Goal: Task Accomplishment & Management: Use online tool/utility

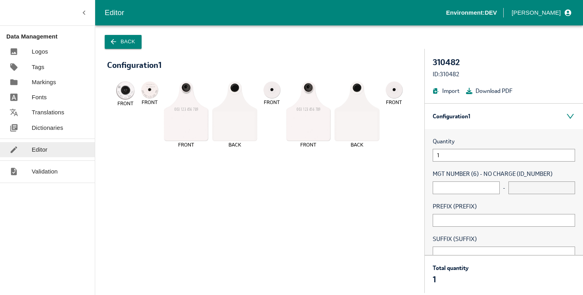
click at [84, 10] on icon "button" at bounding box center [84, 12] width 9 height 9
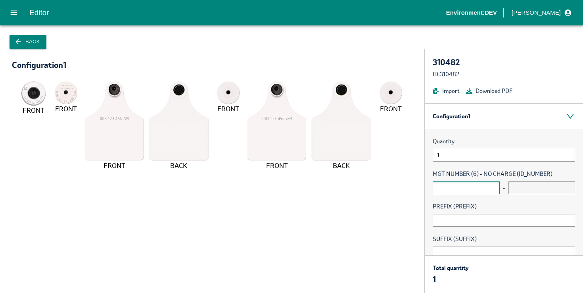
click at [458, 186] on input "text" at bounding box center [465, 187] width 67 height 13
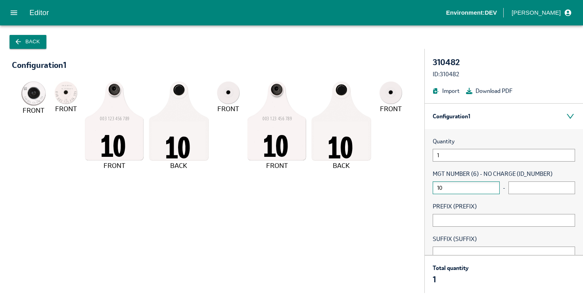
type input "10"
type input "20"
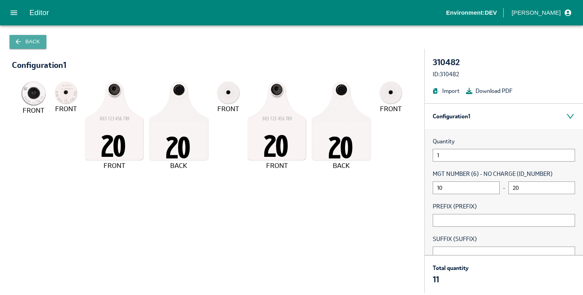
click at [34, 35] on button "Back" at bounding box center [28, 42] width 37 height 14
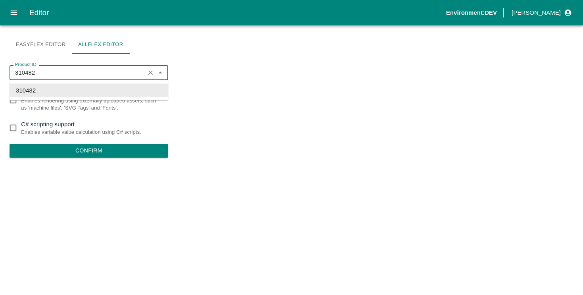
drag, startPoint x: 55, startPoint y: 70, endPoint x: 0, endPoint y: 63, distance: 55.1
click at [0, 63] on div "Easyflex Editor Allflex Editor Product ID 310482 Product ID Asset based renderi…" at bounding box center [291, 159] width 583 height 269
paste input "01911"
type input "310482"
click at [91, 148] on button "Confirm" at bounding box center [89, 150] width 159 height 13
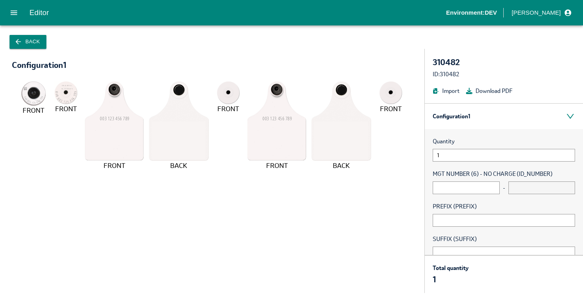
click at [37, 42] on button "Back" at bounding box center [28, 42] width 37 height 14
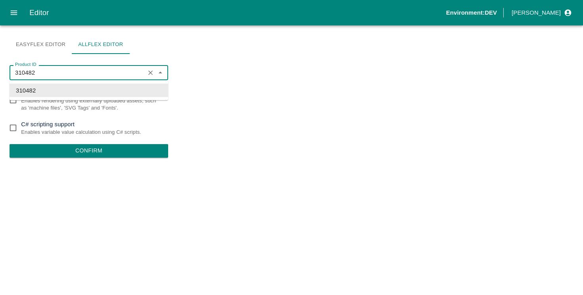
drag, startPoint x: 59, startPoint y: 73, endPoint x: 0, endPoint y: 67, distance: 58.5
click at [0, 67] on div "Easyflex Editor Allflex Editor Product ID 310482 Product ID Asset based renderi…" at bounding box center [291, 159] width 583 height 269
paste input "01911"
type input "310482"
click at [81, 149] on button "Confirm" at bounding box center [89, 150] width 159 height 13
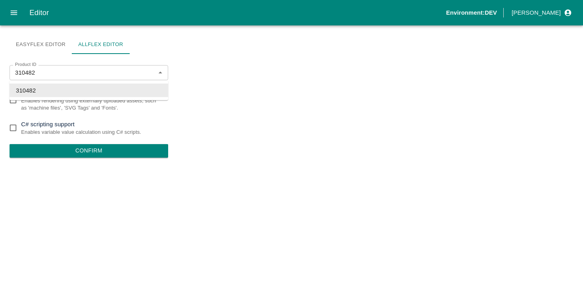
drag, startPoint x: 55, startPoint y: 78, endPoint x: 0, endPoint y: 67, distance: 56.2
click at [0, 67] on div "Easyflex Editor Allflex Editor Product ID 310482 Product ID Asset based renderi…" at bounding box center [291, 159] width 583 height 269
click at [49, 73] on input "310482" at bounding box center [77, 72] width 130 height 10
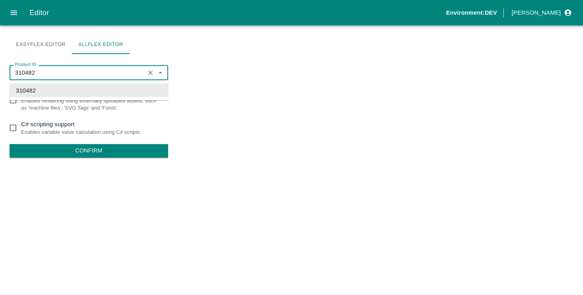
paste input "01911"
type input "301911"
click at [28, 92] on li "301911" at bounding box center [89, 90] width 159 height 13
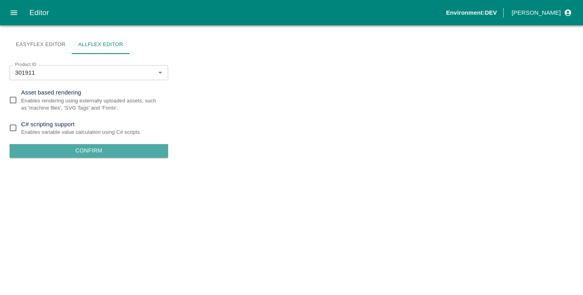
click at [54, 147] on button "Confirm" at bounding box center [89, 150] width 159 height 13
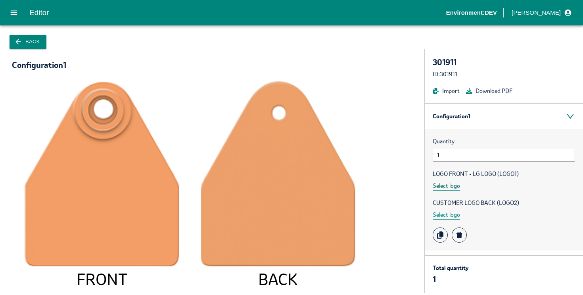
click at [453, 188] on button "Select logo" at bounding box center [445, 185] width 27 height 9
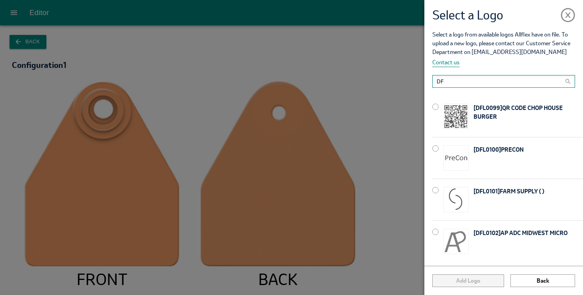
type input "D"
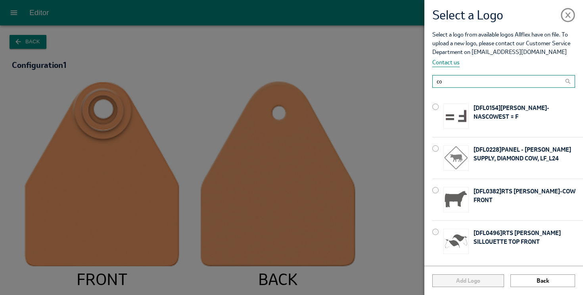
type input "c"
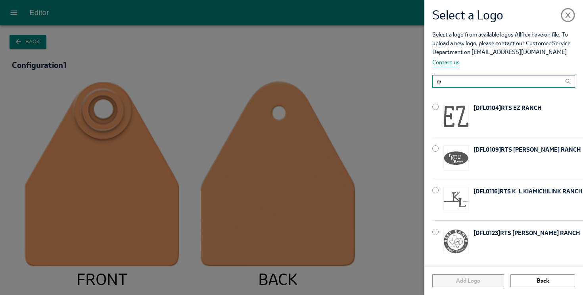
type input "r"
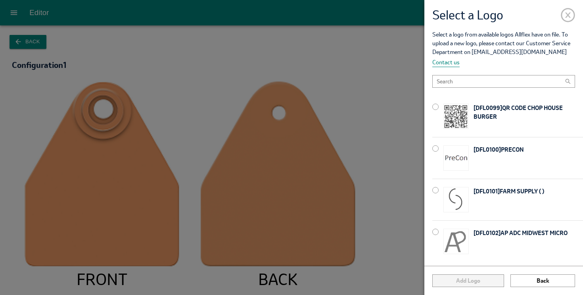
click at [572, 17] on span at bounding box center [568, 13] width 14 height 14
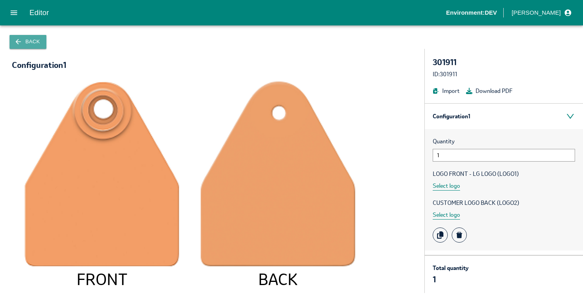
click at [25, 36] on button "Back" at bounding box center [28, 42] width 37 height 14
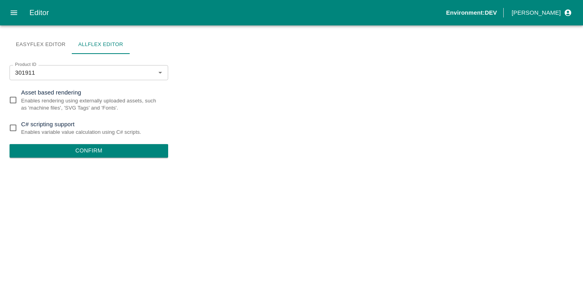
click at [17, 11] on icon "open drawer" at bounding box center [14, 12] width 7 height 4
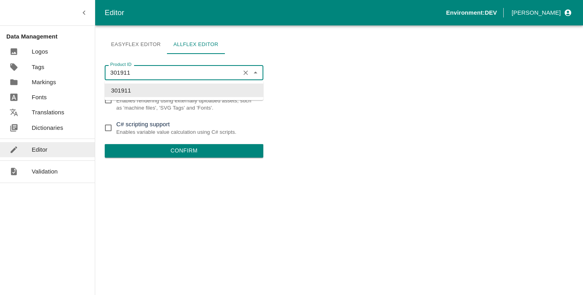
drag, startPoint x: 145, startPoint y: 72, endPoint x: 54, endPoint y: 58, distance: 91.9
click at [51, 57] on div "Editor Environment: [PERSON_NAME] Data Management Logos Tags Markings Fonts Tra…" at bounding box center [291, 147] width 583 height 295
paste input "10482"
click at [133, 94] on li "310482" at bounding box center [184, 90] width 159 height 13
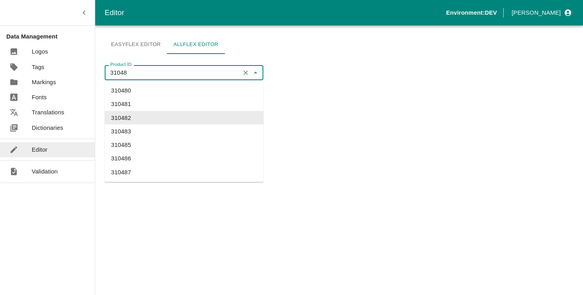
click at [145, 114] on li "310482" at bounding box center [184, 117] width 159 height 13
type input "310482"
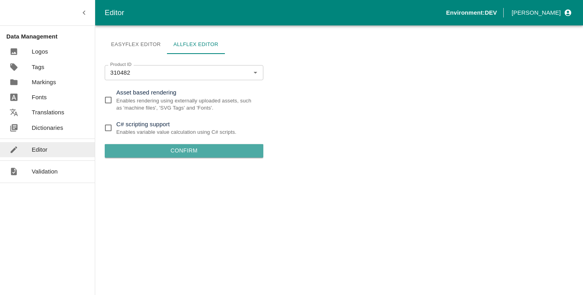
click at [177, 151] on button "Confirm" at bounding box center [184, 150] width 159 height 13
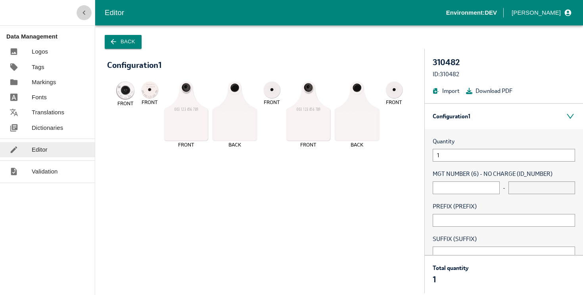
click at [86, 13] on icon "button" at bounding box center [84, 12] width 9 height 9
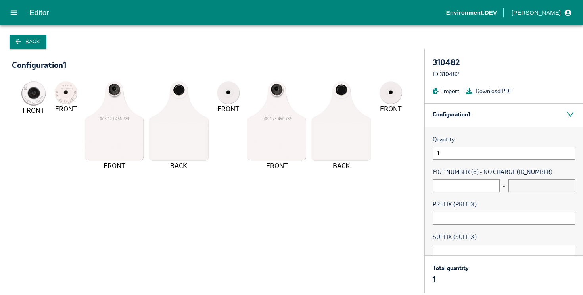
scroll to position [3, 0]
click at [459, 180] on input "text" at bounding box center [465, 184] width 67 height 13
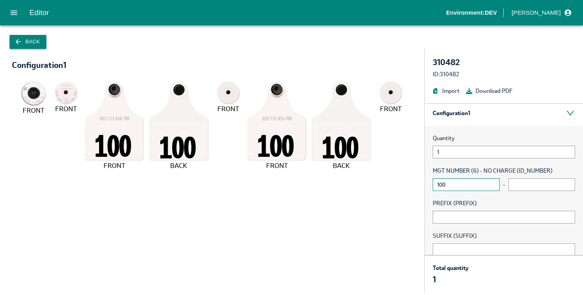
type input "100"
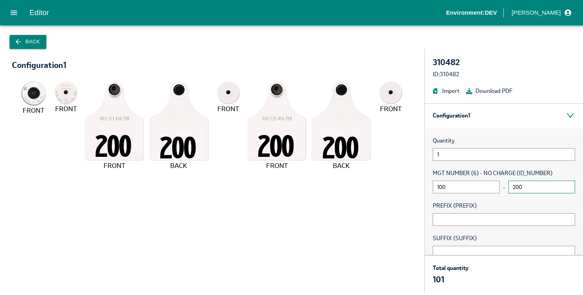
scroll to position [0, 0]
type input "200"
click at [15, 12] on icon "open drawer" at bounding box center [14, 12] width 7 height 4
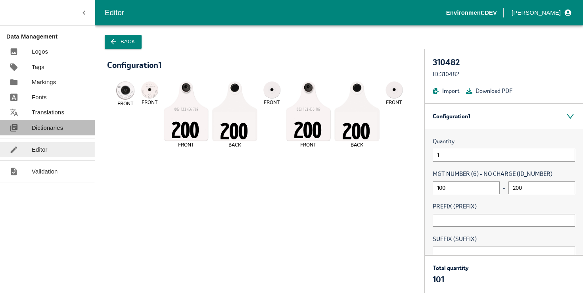
click at [63, 126] on link "Dictionaries" at bounding box center [47, 127] width 95 height 15
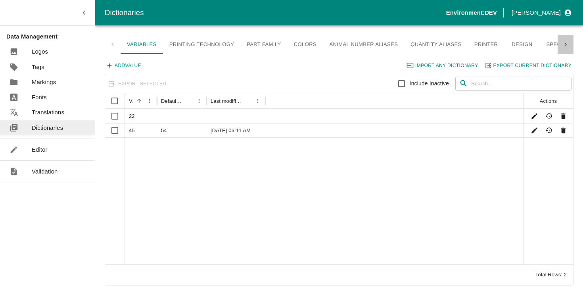
click at [568, 42] on icon at bounding box center [566, 45] width 8 height 8
click at [515, 43] on link "Input Variables" at bounding box center [527, 44] width 60 height 19
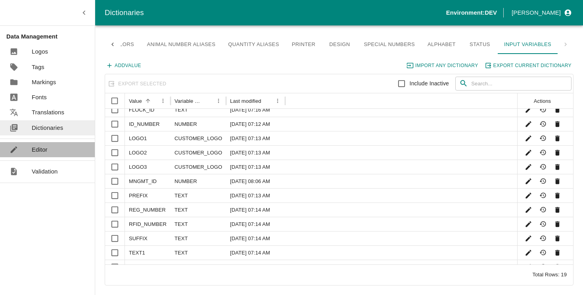
click at [51, 151] on link "Editor" at bounding box center [47, 149] width 95 height 15
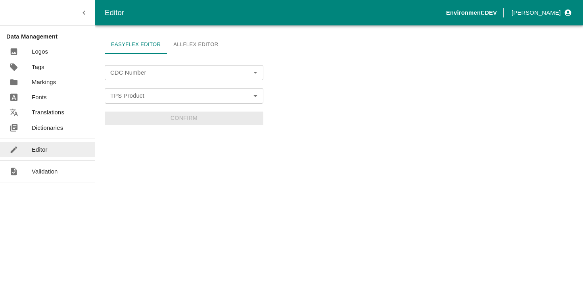
click at [187, 45] on link "Allflex Editor" at bounding box center [195, 44] width 57 height 19
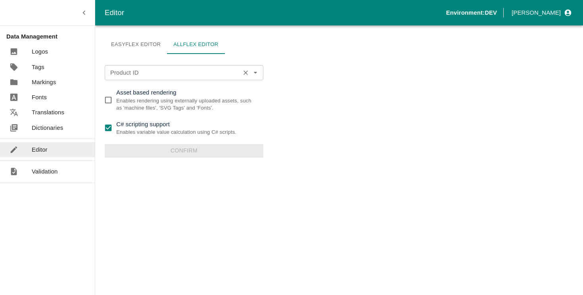
click at [147, 77] on input "Product ID" at bounding box center [172, 72] width 130 height 10
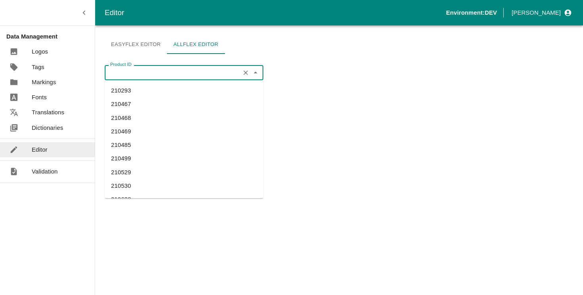
paste input "310482"
type input "310482"
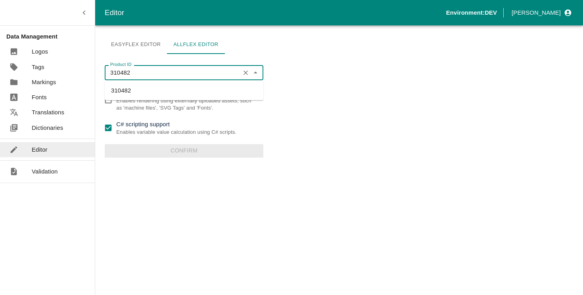
click at [139, 86] on li "310482" at bounding box center [184, 90] width 159 height 13
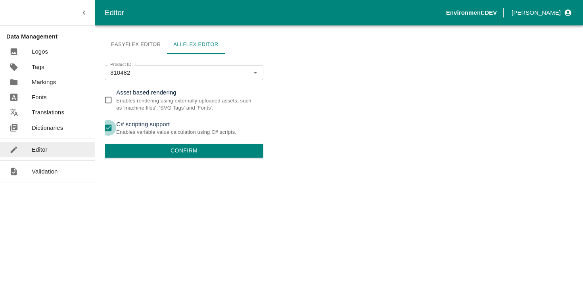
click at [111, 126] on input "C# scripting support Enables variable value calculation using C# scripts." at bounding box center [108, 128] width 16 height 16
checkbox input "false"
click at [170, 149] on button "Confirm" at bounding box center [184, 150] width 159 height 13
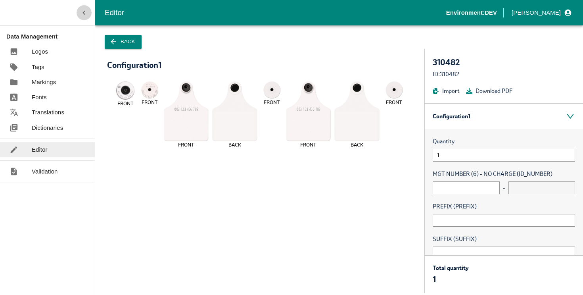
click at [87, 10] on icon "button" at bounding box center [84, 12] width 9 height 9
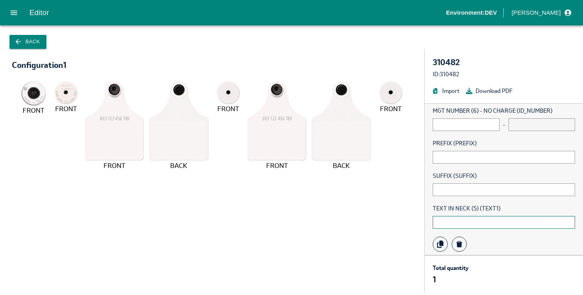
scroll to position [71, 0]
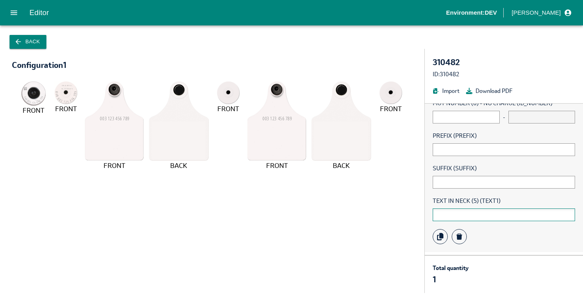
click at [465, 214] on input "text" at bounding box center [503, 214] width 142 height 13
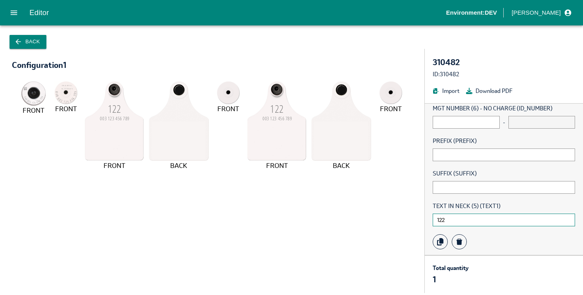
scroll to position [62, 0]
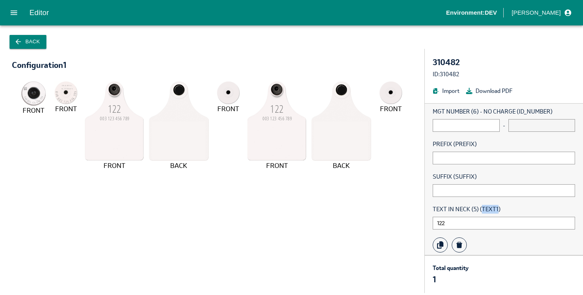
drag, startPoint x: 482, startPoint y: 208, endPoint x: 497, endPoint y: 209, distance: 15.1
click at [497, 209] on span "TEXT IN NECK (5) (TEXT1)" at bounding box center [503, 209] width 142 height 9
click at [462, 220] on input "122" at bounding box center [503, 222] width 142 height 13
click at [454, 223] on input "AB2+(" at bounding box center [503, 222] width 142 height 13
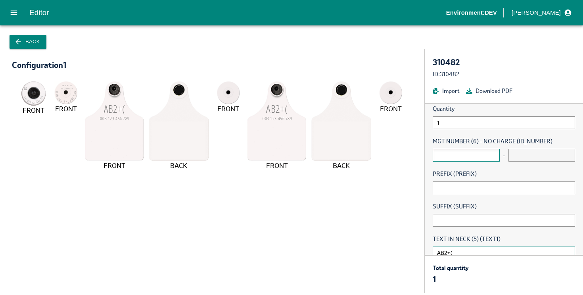
scroll to position [0, 0]
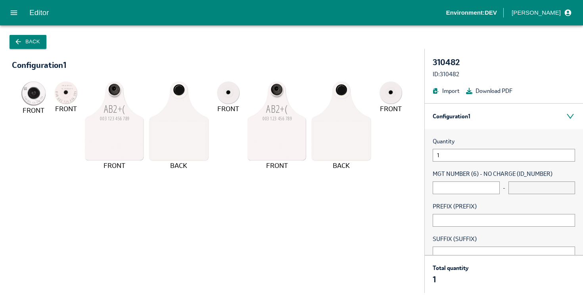
type input "AB2+("
drag, startPoint x: 434, startPoint y: 173, endPoint x: 517, endPoint y: 176, distance: 82.9
click at [517, 176] on span "MGT NUMBER (6) - NO CHARGE (ID_NUMBER)" at bounding box center [503, 173] width 142 height 9
click at [522, 174] on span "MGT NUMBER (6) - NO CHARGE (ID_NUMBER)" at bounding box center [503, 173] width 142 height 9
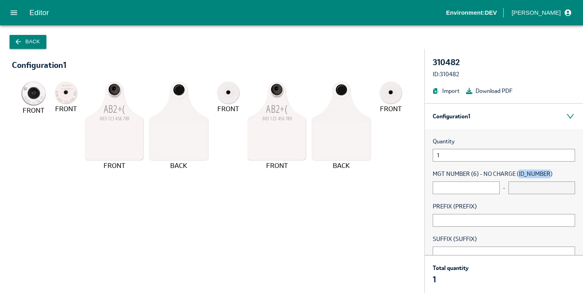
click at [533, 172] on span "MGT NUMBER (6) - NO CHARGE (ID_NUMBER)" at bounding box center [503, 173] width 142 height 9
drag, startPoint x: 434, startPoint y: 174, endPoint x: 517, endPoint y: 172, distance: 83.3
click at [517, 172] on span "MGT NUMBER (6) - NO CHARGE (ID_NUMBER)" at bounding box center [503, 173] width 142 height 9
click at [435, 205] on span "PREFIX (PREFIX)" at bounding box center [503, 206] width 142 height 9
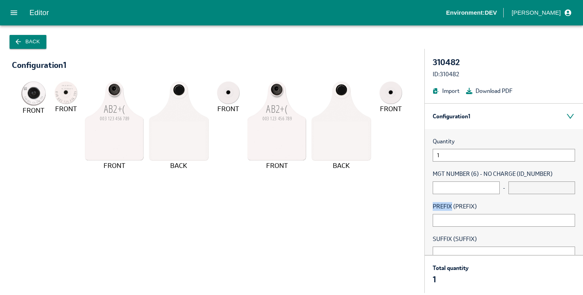
click at [435, 205] on span "PREFIX (PREFIX)" at bounding box center [503, 206] width 142 height 9
drag, startPoint x: 435, startPoint y: 172, endPoint x: 456, endPoint y: 175, distance: 21.7
click at [456, 175] on span "MGT NUMBER (6) - NO CHARGE (ID_NUMBER)" at bounding box center [503, 173] width 142 height 9
drag, startPoint x: 517, startPoint y: 174, endPoint x: 560, endPoint y: 172, distance: 42.8
click at [560, 172] on span "MGT NUMBER (6) - NO CHARGE (ID_NUMBER)" at bounding box center [503, 173] width 142 height 9
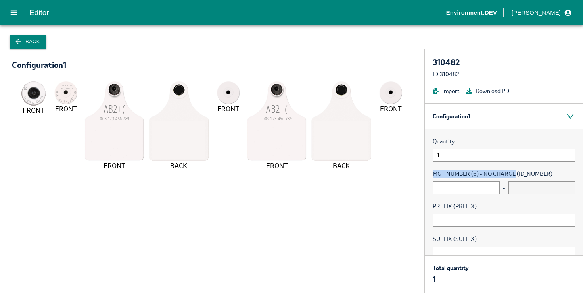
drag, startPoint x: 515, startPoint y: 172, endPoint x: 435, endPoint y: 168, distance: 80.2
click at [435, 168] on div "Quantity 1 MGT NUMBER (6) - NO CHARGE (ID_NUMBER) - PREFIX (PREFIX) SUFFIX (SUF…" at bounding box center [504, 225] width 158 height 193
click at [474, 186] on input "text" at bounding box center [465, 187] width 67 height 13
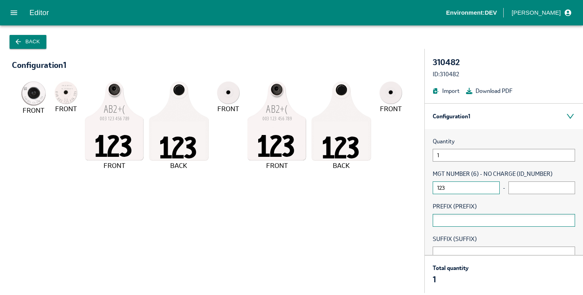
type input "123"
click at [464, 218] on input "text" at bounding box center [503, 220] width 142 height 13
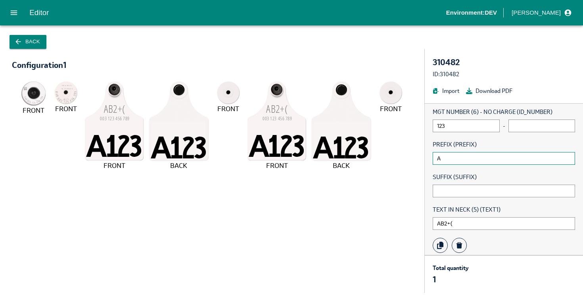
scroll to position [63, 0]
type input "A"
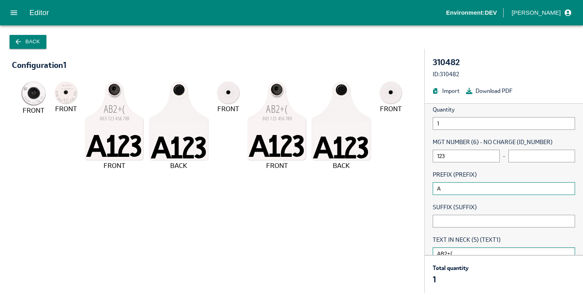
scroll to position [4, 0]
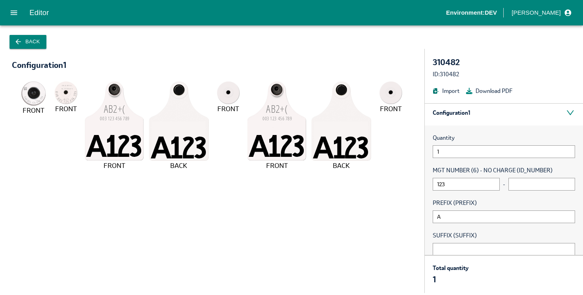
click at [446, 91] on button "Import" at bounding box center [445, 90] width 27 height 9
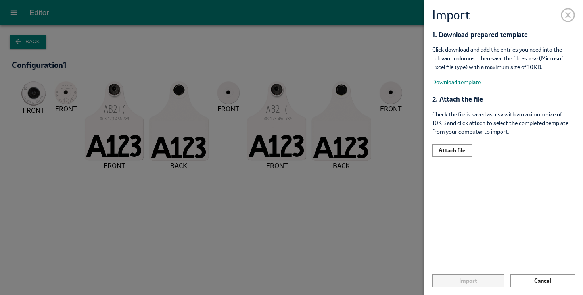
click at [566, 17] on span at bounding box center [568, 13] width 14 height 14
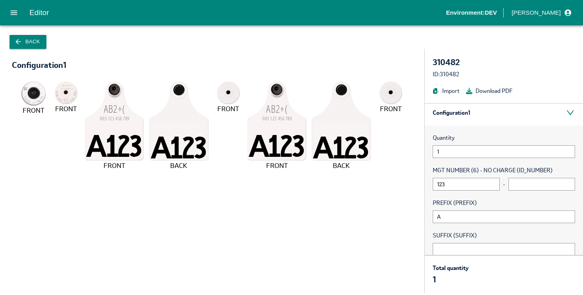
click at [447, 90] on button "Import" at bounding box center [445, 90] width 27 height 9
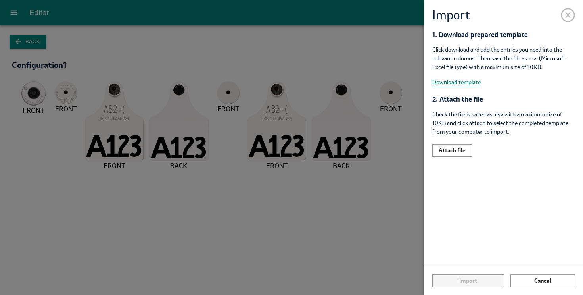
click at [568, 15] on span at bounding box center [568, 13] width 14 height 14
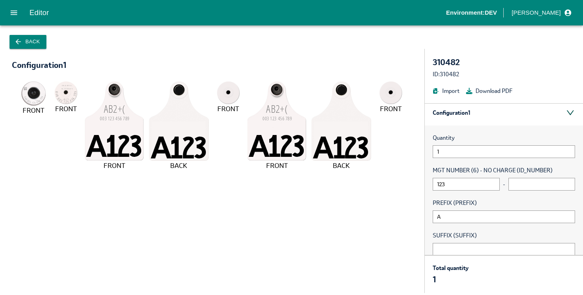
click at [560, 111] on div "Configuration 1" at bounding box center [504, 112] width 158 height 25
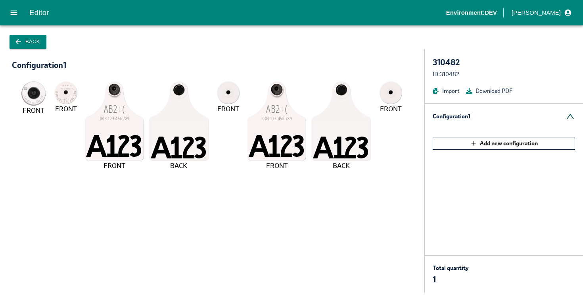
scroll to position [0, 0]
click at [482, 111] on div "Configuration 1" at bounding box center [504, 115] width 158 height 25
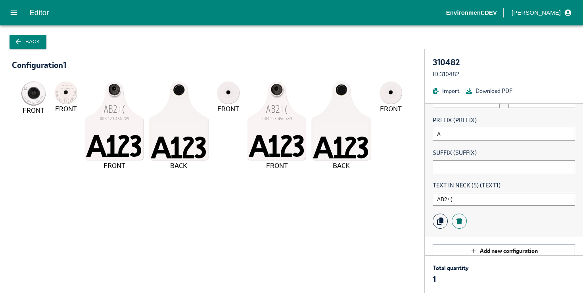
scroll to position [86, 0]
click at [440, 218] on icon at bounding box center [440, 220] width 6 height 7
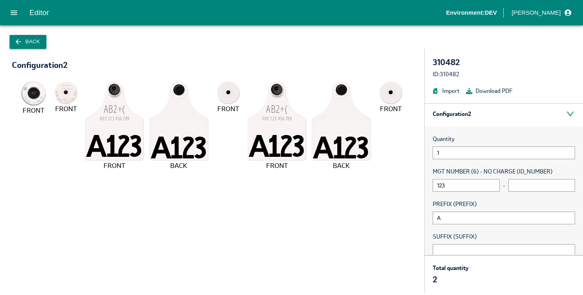
scroll to position [26, 0]
click at [564, 113] on div "Configuration 2" at bounding box center [504, 115] width 158 height 25
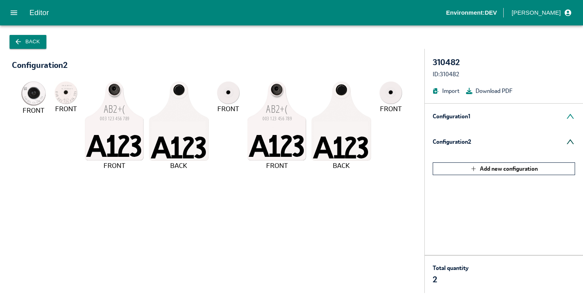
scroll to position [0, 0]
click at [455, 168] on button "Add new configuration" at bounding box center [503, 168] width 142 height 13
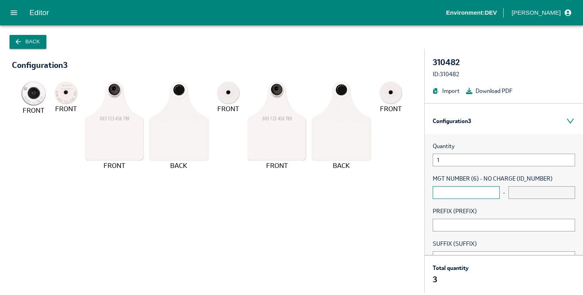
scroll to position [45, 0]
click at [477, 120] on div "Configuration 3" at bounding box center [504, 121] width 158 height 25
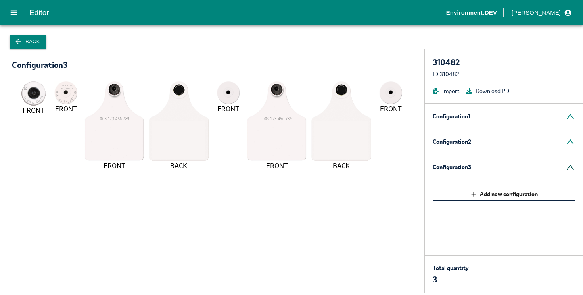
scroll to position [0, 0]
click at [466, 113] on div "Configuration 1" at bounding box center [504, 115] width 158 height 25
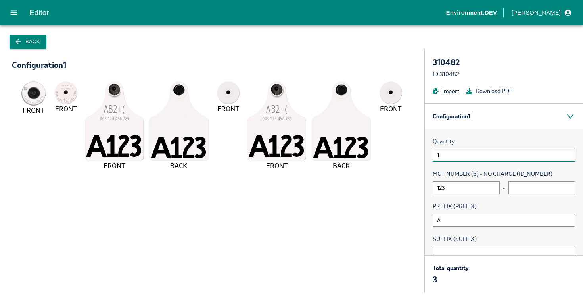
click at [451, 155] on input "1" at bounding box center [503, 155] width 142 height 13
type input "10"
click at [562, 114] on div "Configuration 1" at bounding box center [504, 115] width 158 height 25
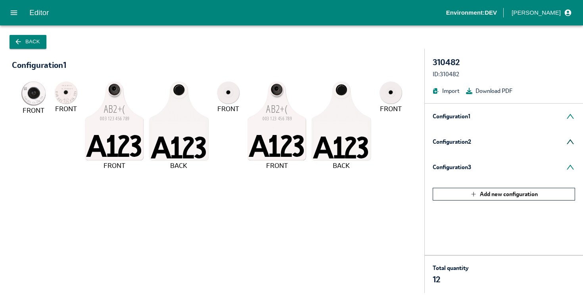
click at [464, 144] on div "Configuration 2" at bounding box center [504, 141] width 158 height 25
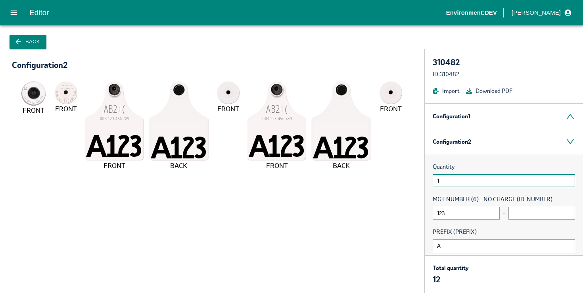
click at [449, 178] on input "1" at bounding box center [503, 180] width 142 height 13
type input "11"
click at [564, 144] on div "Configuration 2" at bounding box center [504, 141] width 158 height 25
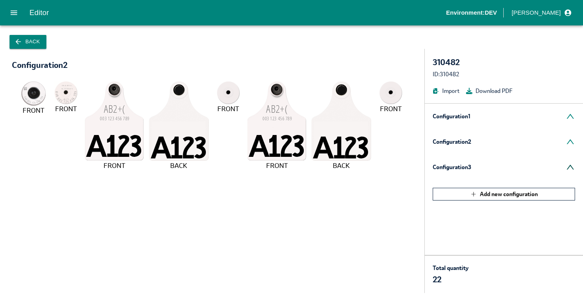
click at [463, 163] on div "Configuration 3" at bounding box center [504, 166] width 158 height 25
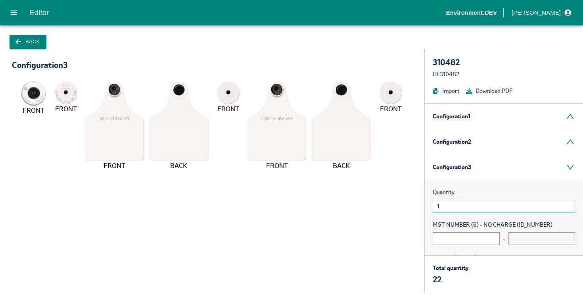
click at [455, 210] on input "1" at bounding box center [503, 205] width 142 height 13
type input "111"
click at [456, 110] on div "Configuration 1" at bounding box center [504, 115] width 158 height 25
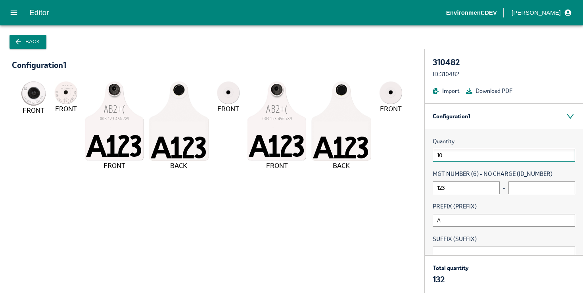
drag, startPoint x: 445, startPoint y: 155, endPoint x: 434, endPoint y: 153, distance: 11.0
click at [434, 153] on input "10" at bounding box center [503, 155] width 142 height 13
click at [442, 88] on button "Import" at bounding box center [445, 90] width 27 height 9
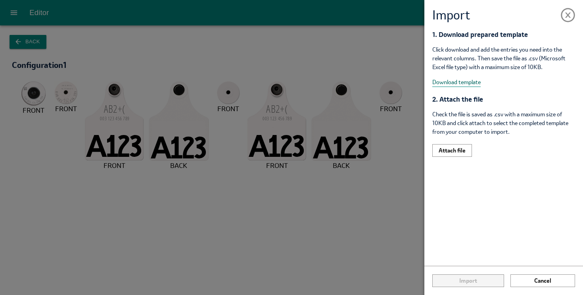
click at [468, 80] on button "Download template" at bounding box center [456, 82] width 48 height 9
click at [575, 43] on div "1. Download prepared template Click download and add the entries you need into …" at bounding box center [503, 147] width 159 height 235
click at [571, 13] on span at bounding box center [568, 13] width 14 height 14
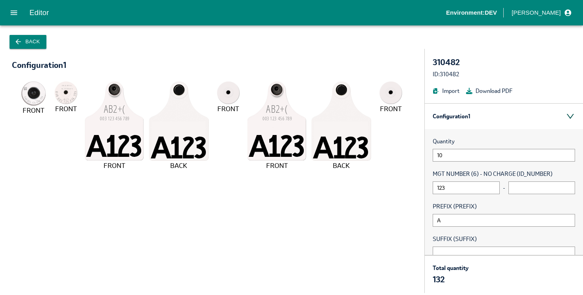
click at [491, 115] on div "Configuration 1" at bounding box center [504, 115] width 158 height 25
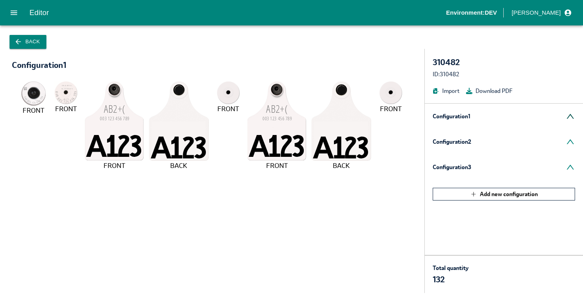
click at [479, 116] on div "Configuration 1" at bounding box center [504, 115] width 158 height 25
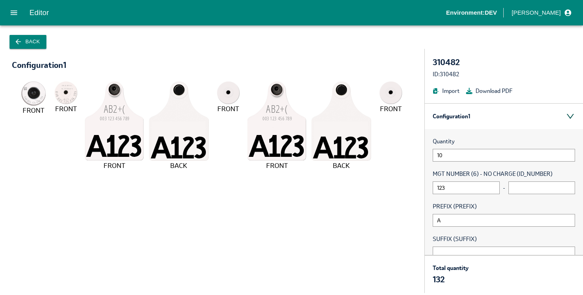
click at [478, 116] on div "Configuration 1" at bounding box center [504, 115] width 158 height 25
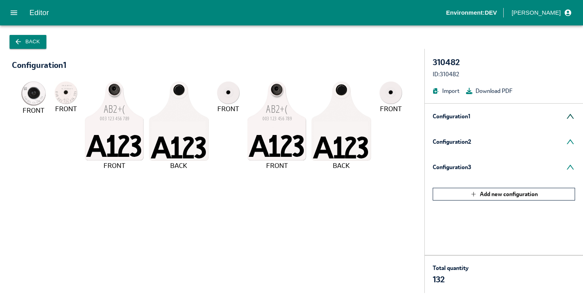
click at [477, 113] on div "Configuration 1" at bounding box center [504, 115] width 158 height 25
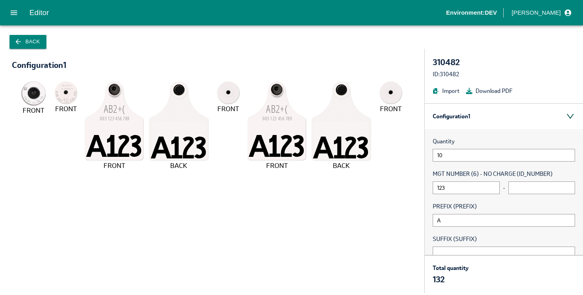
click at [507, 116] on div "Configuration 1" at bounding box center [504, 115] width 158 height 25
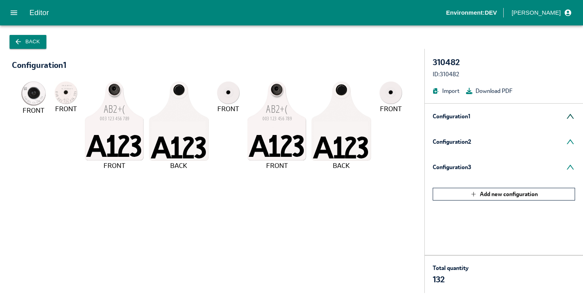
click at [480, 117] on div "Configuration 1" at bounding box center [504, 115] width 158 height 25
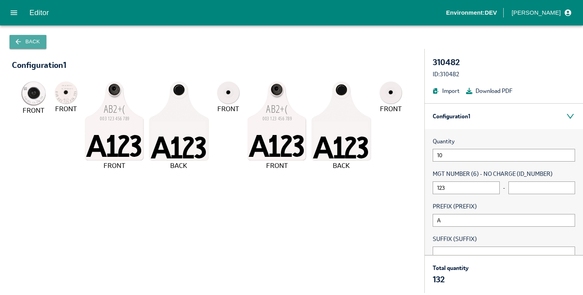
click at [34, 42] on button "Back" at bounding box center [28, 42] width 37 height 14
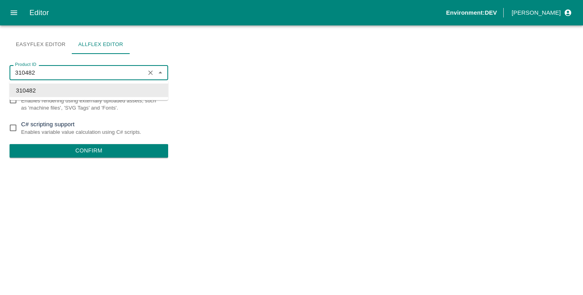
drag, startPoint x: 55, startPoint y: 73, endPoint x: 0, endPoint y: 58, distance: 56.6
click at [0, 58] on div "Easyflex Editor Allflex Editor Product ID 310482 Product ID Asset based renderi…" at bounding box center [291, 159] width 583 height 269
paste input "01911"
type input "301911"
click at [23, 88] on li "301911" at bounding box center [89, 90] width 159 height 13
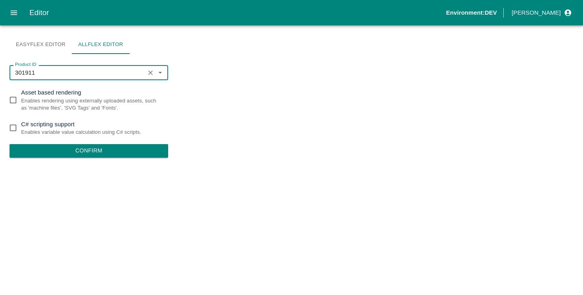
click at [84, 149] on button "Confirm" at bounding box center [89, 150] width 159 height 13
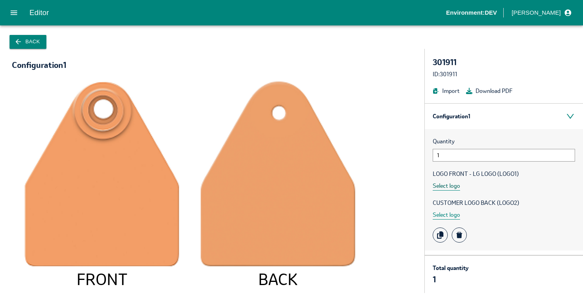
click at [451, 185] on button "Select logo" at bounding box center [445, 185] width 27 height 9
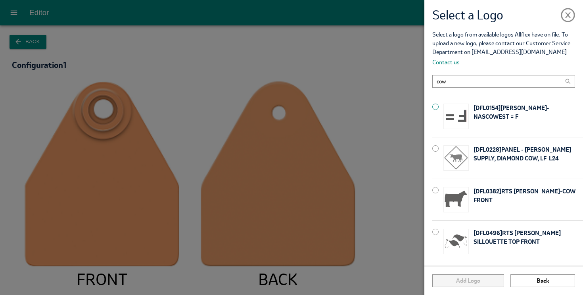
type input "cow"
click at [460, 111] on img at bounding box center [455, 115] width 25 height 25
click at [476, 279] on button "Add Logo" at bounding box center [467, 280] width 71 height 13
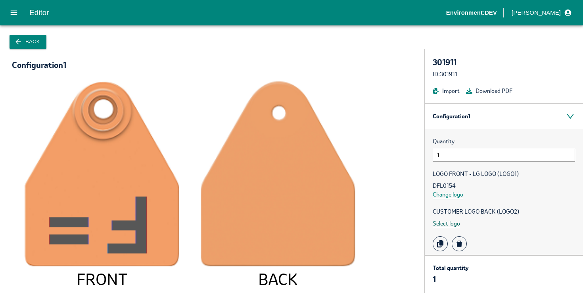
click at [452, 226] on button "Select logo" at bounding box center [445, 223] width 27 height 9
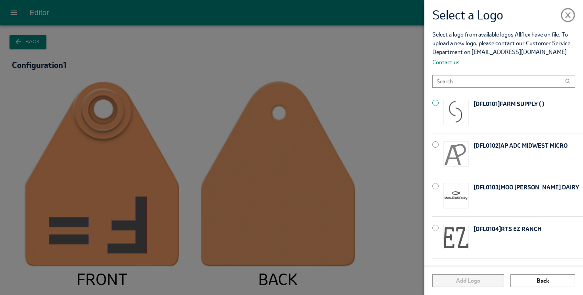
scroll to position [87, 0]
click at [567, 17] on span at bounding box center [568, 13] width 14 height 14
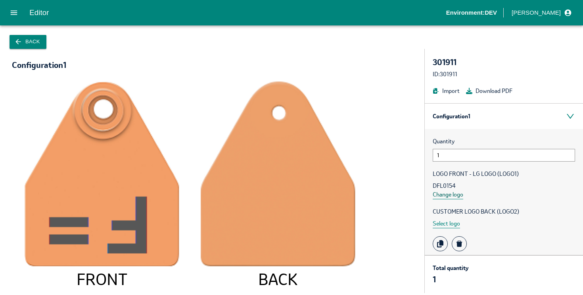
click at [441, 192] on button "Change logo" at bounding box center [447, 194] width 31 height 9
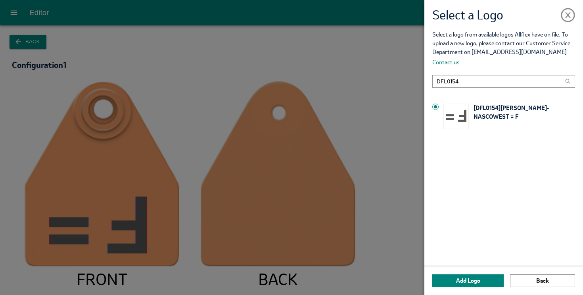
drag, startPoint x: 463, startPoint y: 83, endPoint x: 414, endPoint y: 77, distance: 48.8
click at [414, 77] on div "Select a Logo Select a logo from available logos Allflex have on file. To uploa…" at bounding box center [291, 147] width 583 height 295
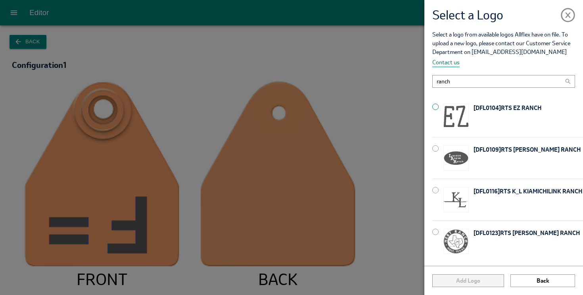
type input "ranch"
click at [440, 106] on div "[ DFL0104 ] RTS EZ RANCH" at bounding box center [507, 116] width 151 height 41
click at [469, 279] on button "Add Logo" at bounding box center [467, 280] width 71 height 13
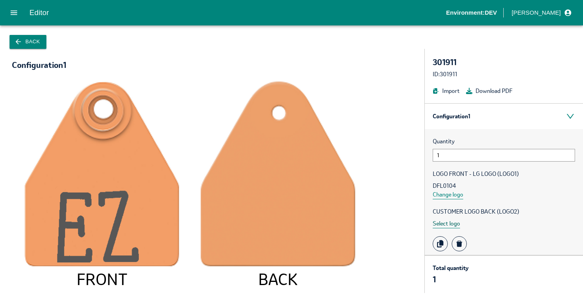
click at [451, 224] on button "Select logo" at bounding box center [445, 223] width 27 height 9
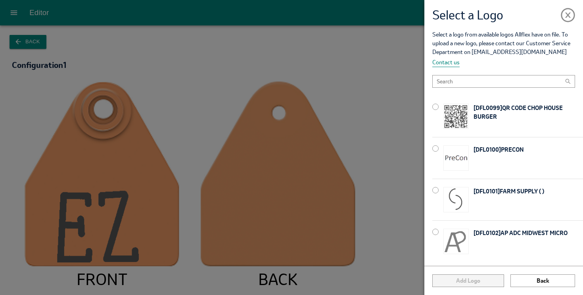
scroll to position [0, 0]
click at [436, 145] on div at bounding box center [435, 148] width 6 height 6
click at [476, 280] on button "Add Logo" at bounding box center [467, 280] width 71 height 13
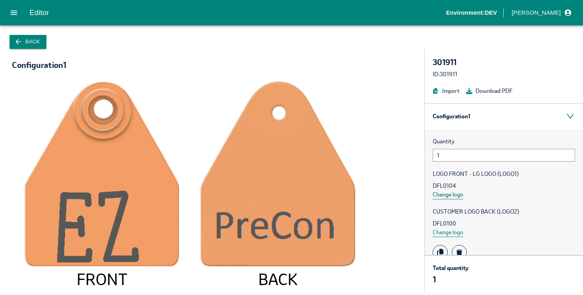
click at [454, 194] on button "Change logo" at bounding box center [447, 194] width 31 height 9
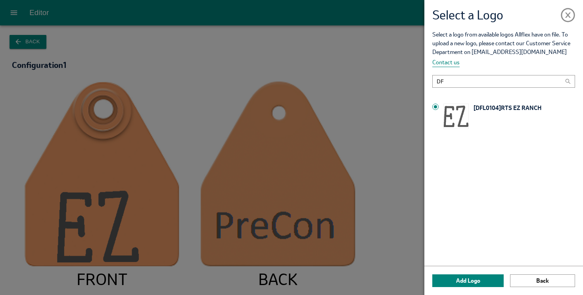
type input "D"
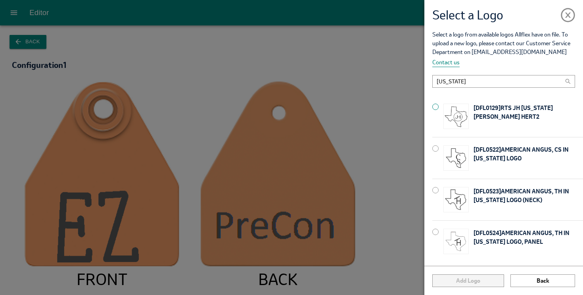
type input "[US_STATE]"
click at [569, 13] on span at bounding box center [568, 13] width 14 height 14
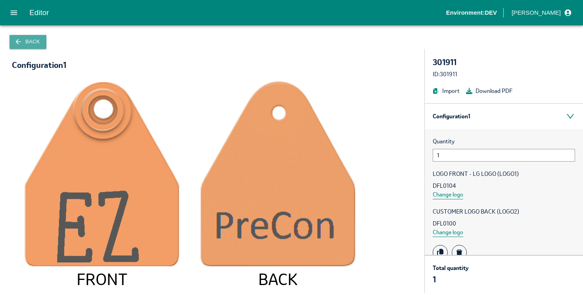
click at [33, 40] on button "Back" at bounding box center [28, 42] width 37 height 14
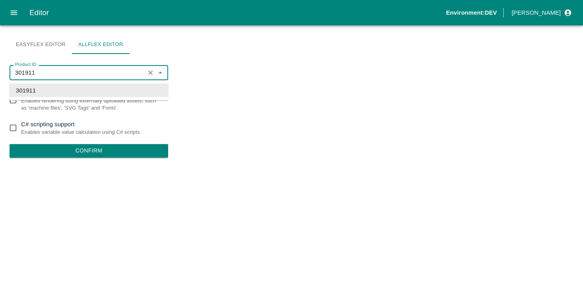
drag, startPoint x: 40, startPoint y: 71, endPoint x: 0, endPoint y: 67, distance: 39.8
click at [0, 67] on div "Easyflex Editor Allflex Editor Product ID 301911 Product ID Asset based renderi…" at bounding box center [291, 159] width 583 height 269
paste input "47178"
type input "347178"
click at [23, 86] on li "347178" at bounding box center [89, 90] width 159 height 13
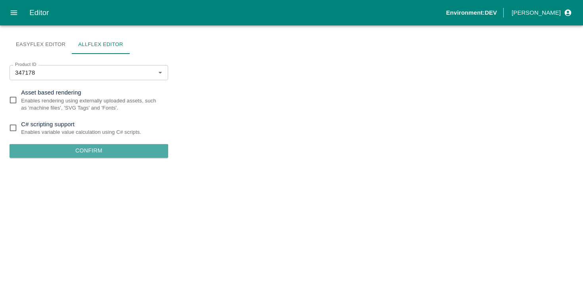
click at [69, 153] on button "Confirm" at bounding box center [89, 150] width 159 height 13
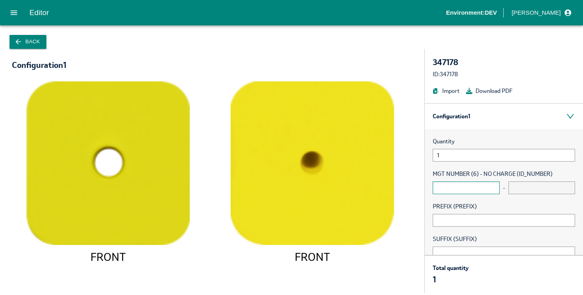
click at [447, 189] on input "text" at bounding box center [465, 187] width 67 height 13
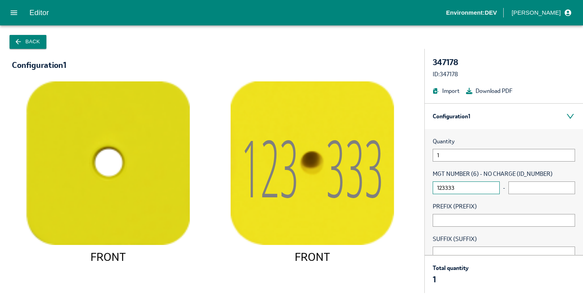
type input "123333"
click at [25, 40] on button "Back" at bounding box center [28, 42] width 37 height 14
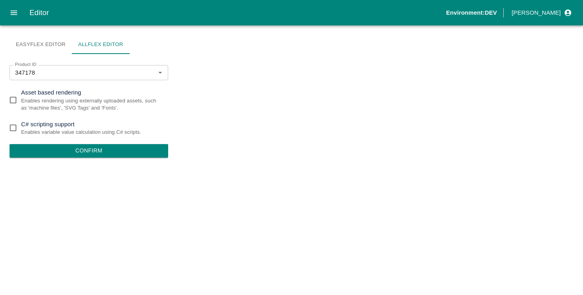
click at [47, 125] on p "C# scripting support" at bounding box center [81, 124] width 120 height 9
click at [21, 125] on input "C# scripting support Enables variable value calculation using C# scripts." at bounding box center [13, 128] width 16 height 16
checkbox input "true"
click at [83, 149] on button "Confirm" at bounding box center [89, 150] width 159 height 13
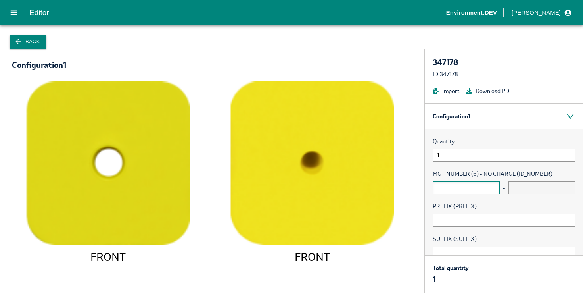
click at [449, 186] on input "text" at bounding box center [465, 187] width 67 height 13
type input "12"
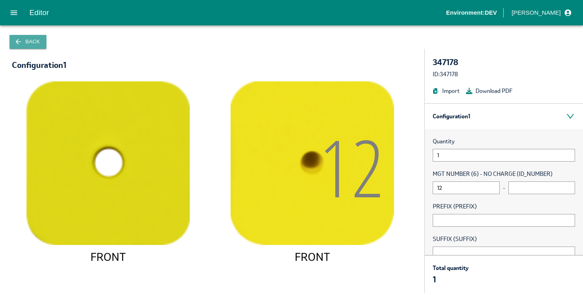
click at [22, 42] on icon "button" at bounding box center [18, 42] width 8 height 8
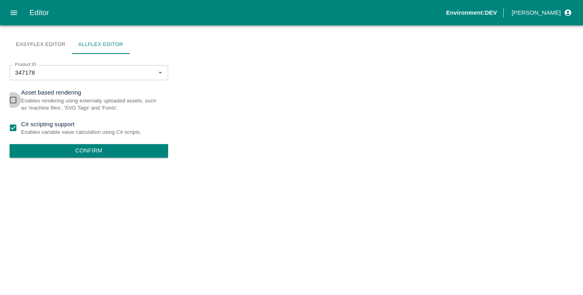
click at [16, 100] on input "Asset based rendering Enables rendering using externally uploaded assets, such …" at bounding box center [13, 100] width 16 height 16
checkbox input "true"
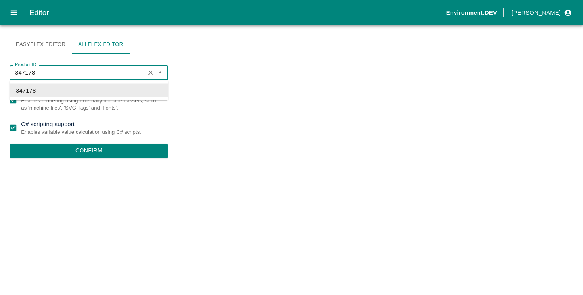
drag, startPoint x: 38, startPoint y: 68, endPoint x: 1, endPoint y: 66, distance: 37.7
click at [0, 66] on div "Easyflex Editor Allflex Editor Product ID 347178 Product ID Asset based renderi…" at bounding box center [291, 159] width 583 height 269
paste input "10359"
type input "310359"
click at [46, 92] on li "310359" at bounding box center [89, 90] width 159 height 13
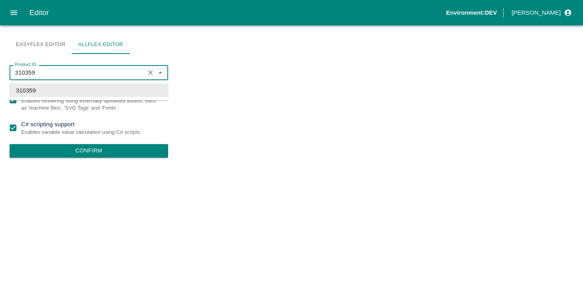
click at [61, 75] on input "310359" at bounding box center [77, 72] width 130 height 10
click at [52, 87] on li "310359" at bounding box center [89, 90] width 159 height 13
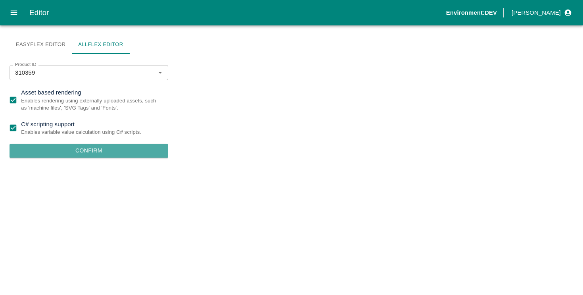
click at [91, 150] on button "Confirm" at bounding box center [89, 150] width 159 height 13
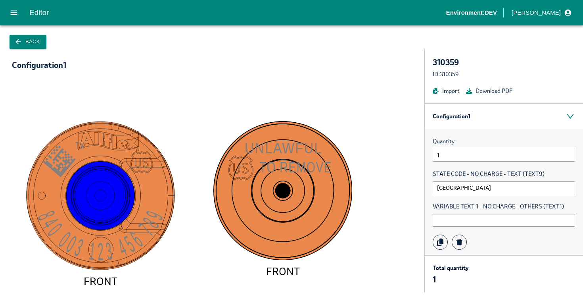
click at [57, 160] on image at bounding box center [59, 160] width 33 height 33
click at [91, 143] on rect at bounding box center [84, 140] width 108 height 8
click at [48, 216] on tspan "840 003 123 456 78" at bounding box center [99, 236] width 132 height 58
click at [20, 44] on icon "button" at bounding box center [18, 42] width 8 height 8
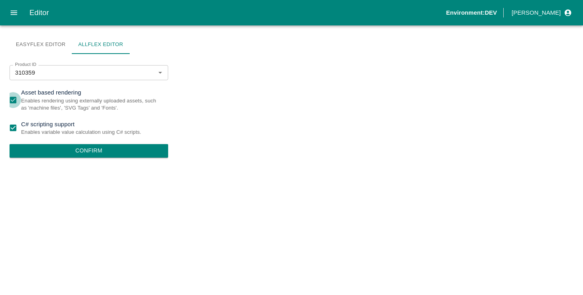
click at [12, 95] on input "Asset based rendering Enables rendering using externally uploaded assets, such …" at bounding box center [13, 100] width 16 height 16
checkbox input "false"
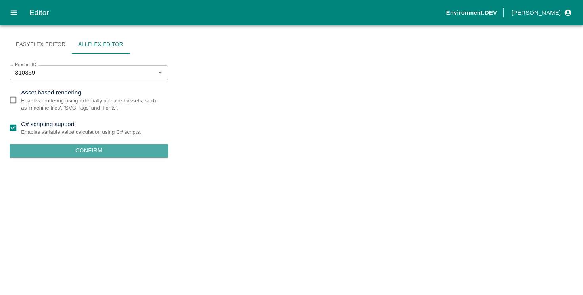
click at [59, 154] on button "Confirm" at bounding box center [89, 150] width 159 height 13
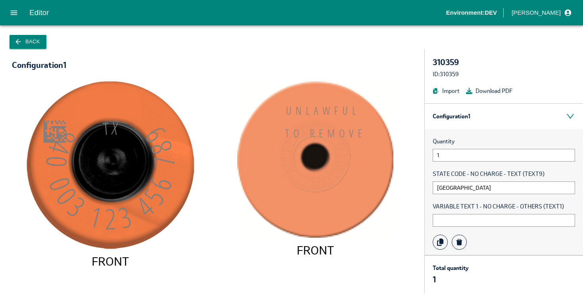
click at [28, 40] on button "Back" at bounding box center [28, 42] width 37 height 14
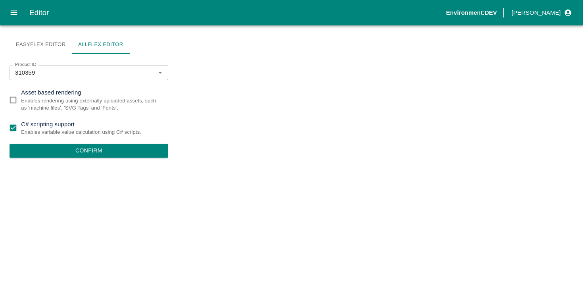
click at [15, 11] on icon "open drawer" at bounding box center [14, 12] width 7 height 4
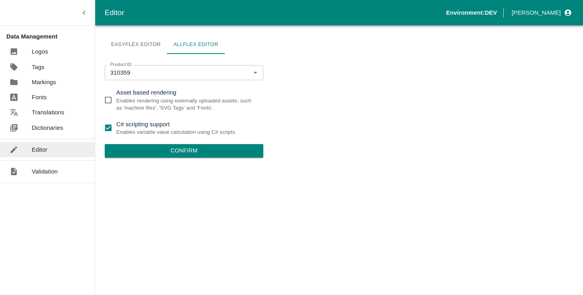
click at [44, 83] on p "Markings" at bounding box center [44, 82] width 24 height 9
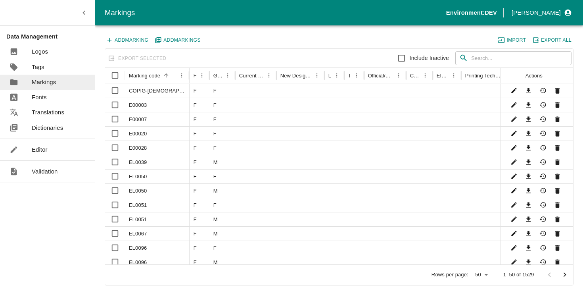
click at [56, 149] on link "Editor" at bounding box center [47, 149] width 95 height 15
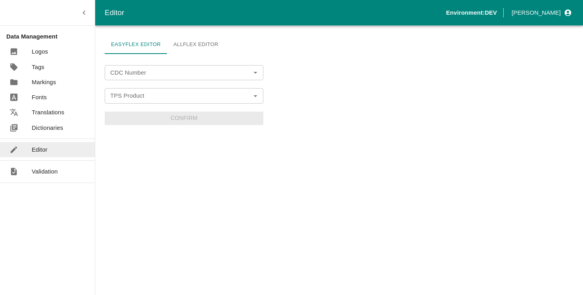
click at [190, 41] on link "Allflex Editor" at bounding box center [195, 44] width 57 height 19
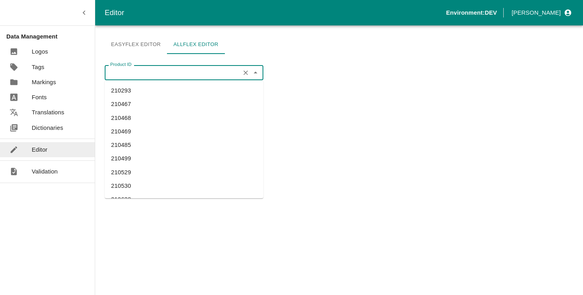
click at [141, 69] on input "Product ID" at bounding box center [172, 72] width 130 height 10
paste input "310359"
type input "310359"
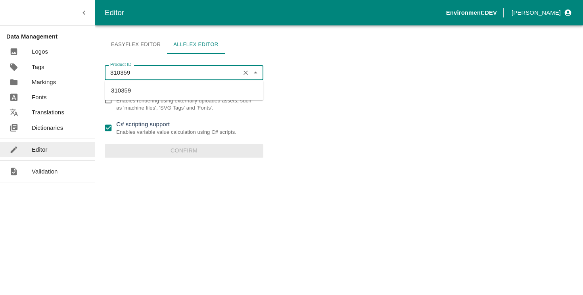
click at [132, 86] on li "310359" at bounding box center [184, 90] width 159 height 13
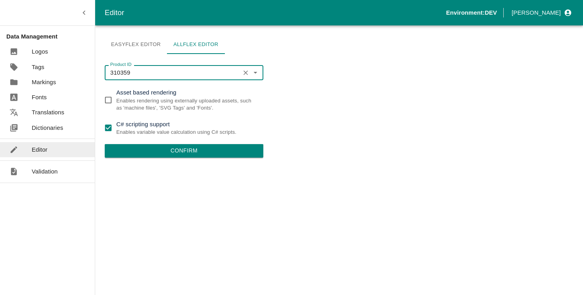
click at [110, 127] on input "C# scripting support Enables variable value calculation using C# scripts." at bounding box center [108, 128] width 16 height 16
checkbox input "false"
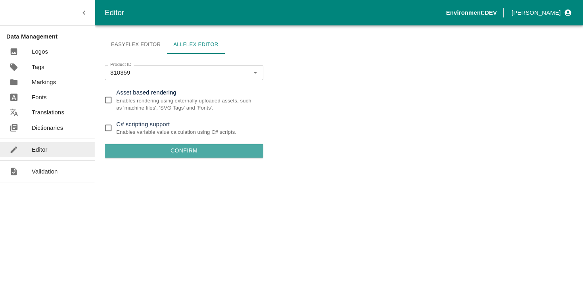
click at [193, 153] on button "Confirm" at bounding box center [184, 150] width 159 height 13
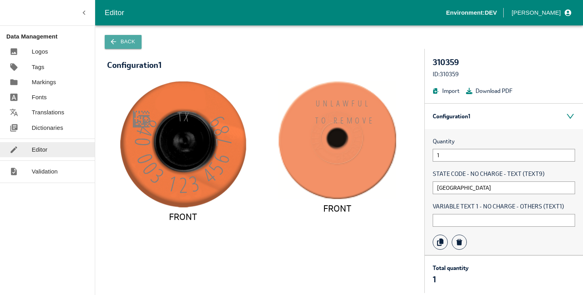
click at [128, 46] on button "Back" at bounding box center [123, 42] width 37 height 14
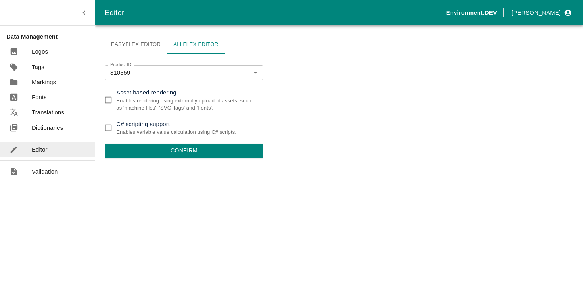
click at [109, 100] on input "Asset based rendering Enables rendering using externally uploaded assets, such …" at bounding box center [108, 100] width 16 height 16
checkbox input "true"
click at [163, 152] on button "Confirm" at bounding box center [184, 150] width 159 height 13
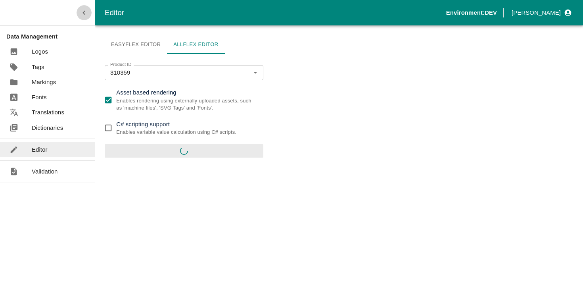
click at [81, 13] on icon "button" at bounding box center [84, 12] width 9 height 9
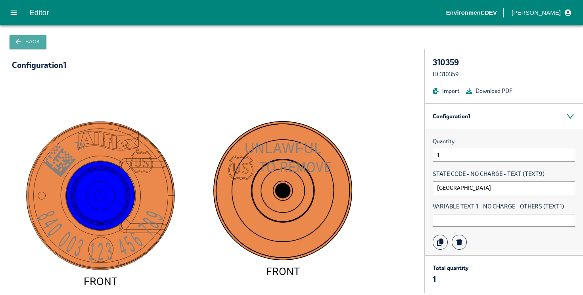
click at [32, 43] on button "Back" at bounding box center [28, 42] width 37 height 14
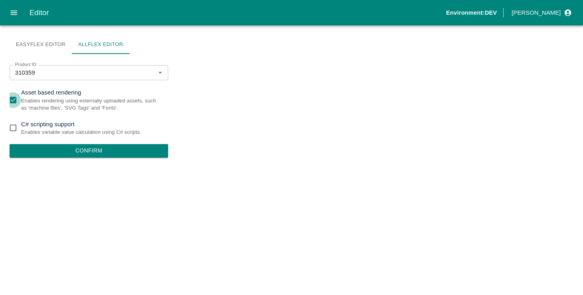
click at [17, 99] on input "Asset based rendering Enables rendering using externally uploaded assets, such …" at bounding box center [13, 100] width 16 height 16
checkbox input "false"
click at [67, 149] on button "Confirm" at bounding box center [89, 150] width 159 height 13
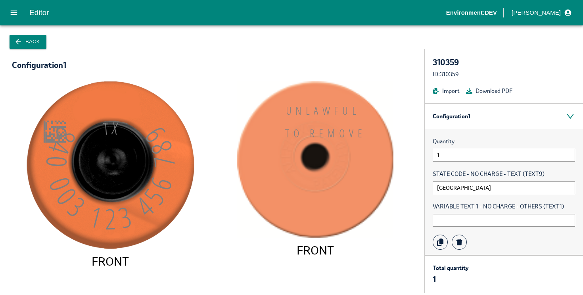
click at [34, 38] on button "Back" at bounding box center [28, 42] width 37 height 14
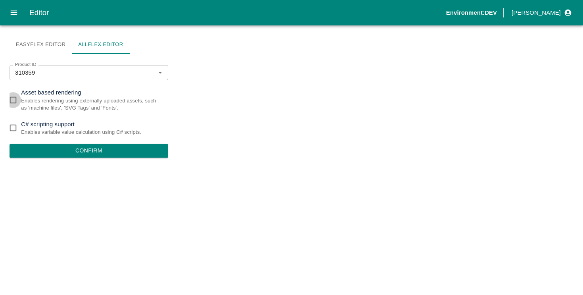
click at [15, 100] on input "Asset based rendering Enables rendering using externally uploaded assets, such …" at bounding box center [13, 100] width 16 height 16
checkbox input "true"
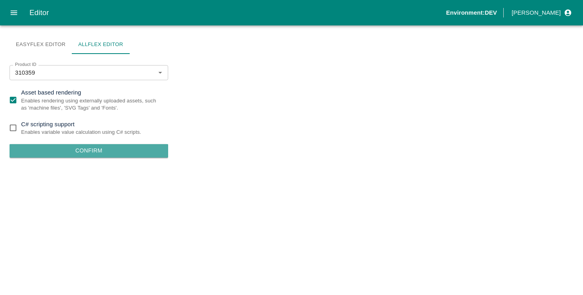
click at [92, 153] on button "Confirm" at bounding box center [89, 150] width 159 height 13
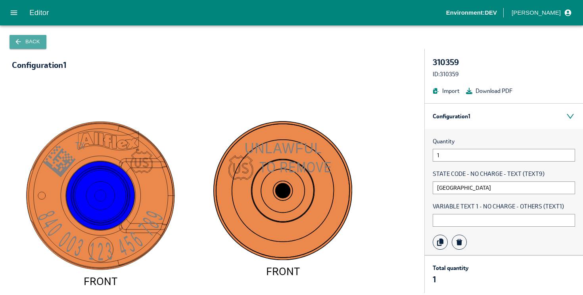
click at [23, 44] on button "Back" at bounding box center [28, 42] width 37 height 14
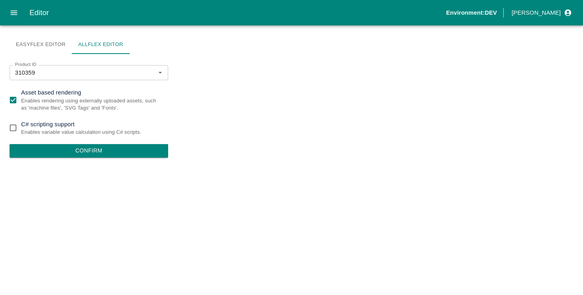
click at [15, 15] on icon "open drawer" at bounding box center [14, 12] width 9 height 9
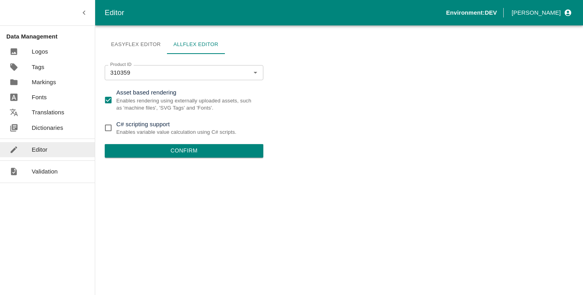
click at [540, 13] on p "[PERSON_NAME]" at bounding box center [535, 12] width 49 height 9
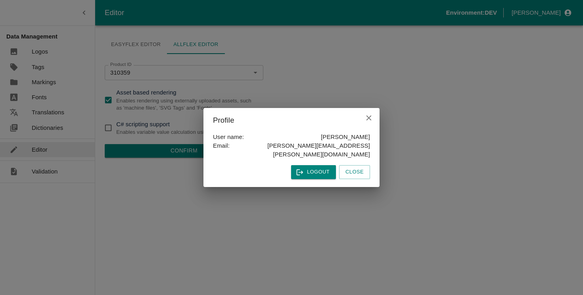
click at [370, 119] on icon "close" at bounding box center [368, 117] width 9 height 9
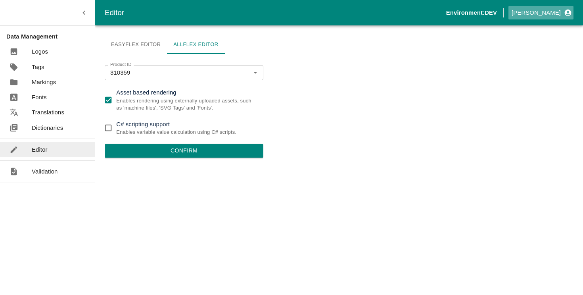
click at [552, 13] on p "[PERSON_NAME]" at bounding box center [535, 12] width 49 height 9
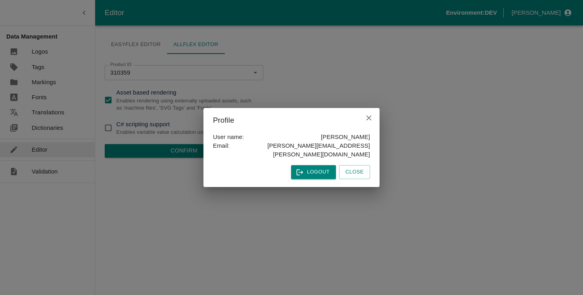
click at [371, 34] on div "Profile User name: [PERSON_NAME] Email: [PERSON_NAME][EMAIL_ADDRESS][PERSON_NAM…" at bounding box center [291, 147] width 583 height 295
